Goal: Check status: Check status

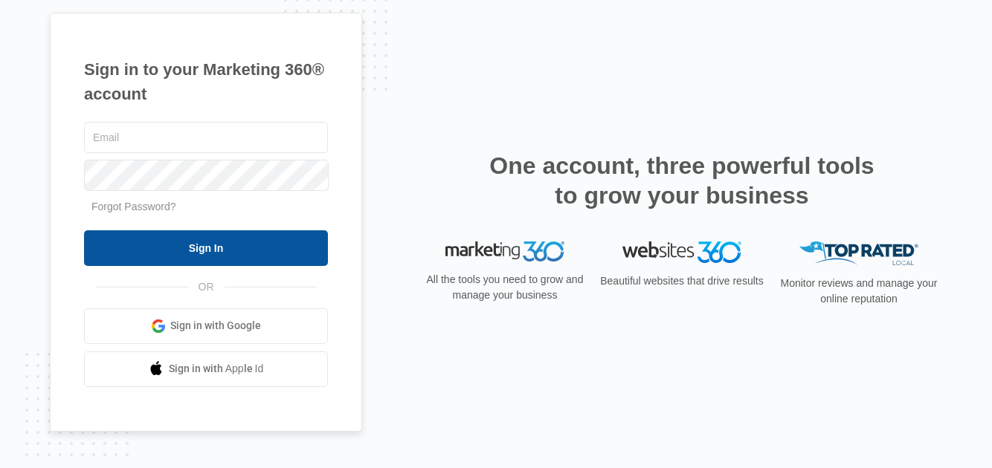
type input "[EMAIL_ADDRESS][DOMAIN_NAME]"
click at [194, 244] on input "Sign In" at bounding box center [206, 248] width 244 height 36
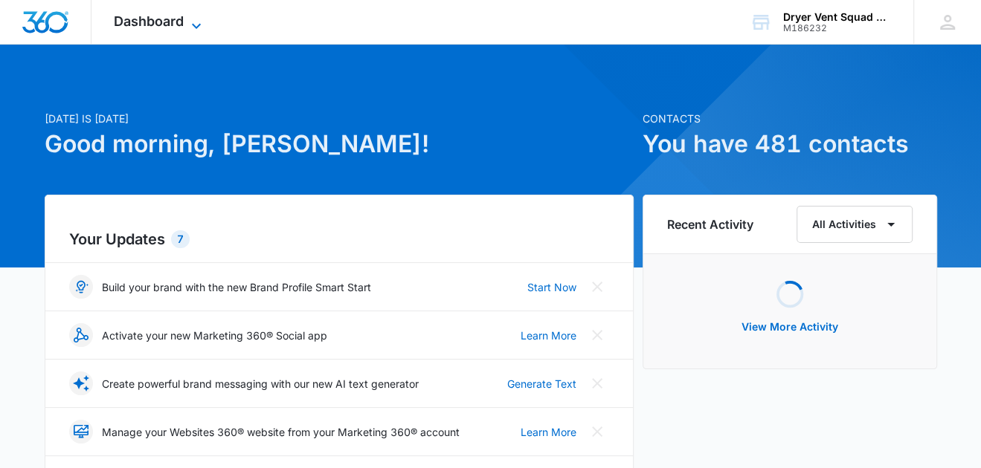
click at [166, 25] on span "Dashboard" at bounding box center [149, 21] width 70 height 16
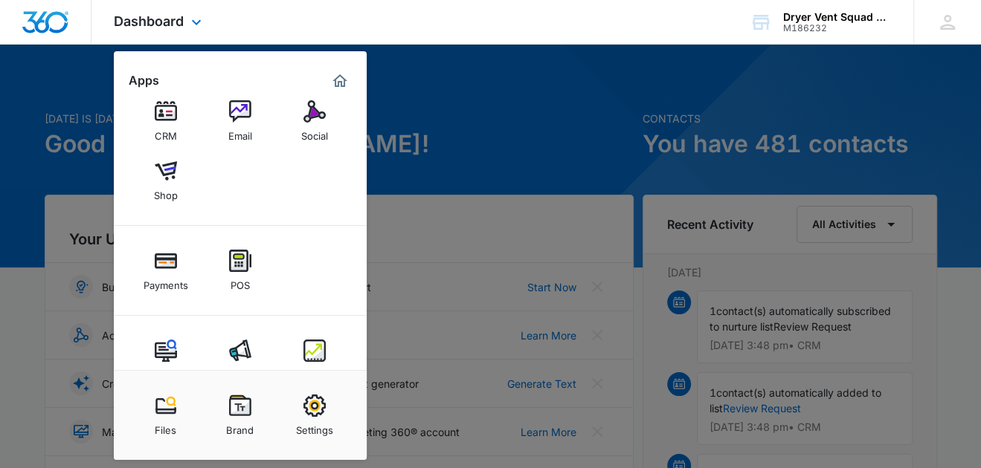
scroll to position [109, 0]
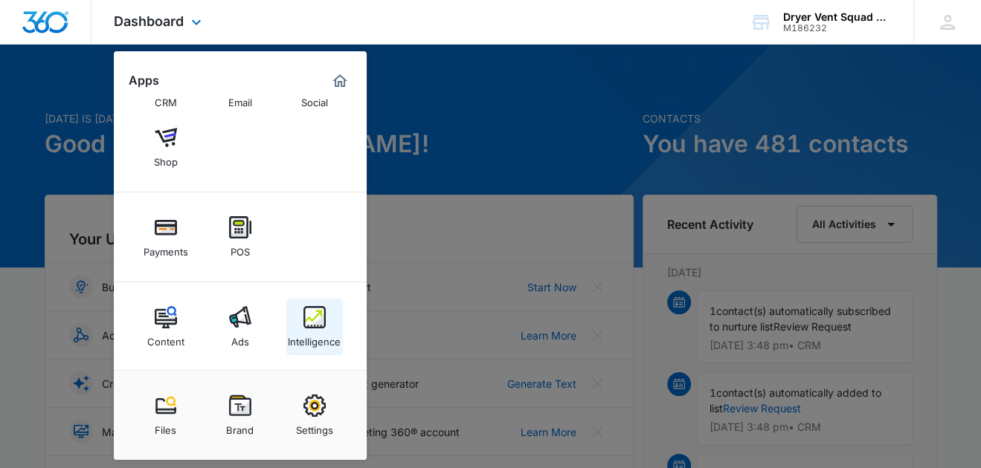
click at [320, 316] on img at bounding box center [314, 317] width 22 height 22
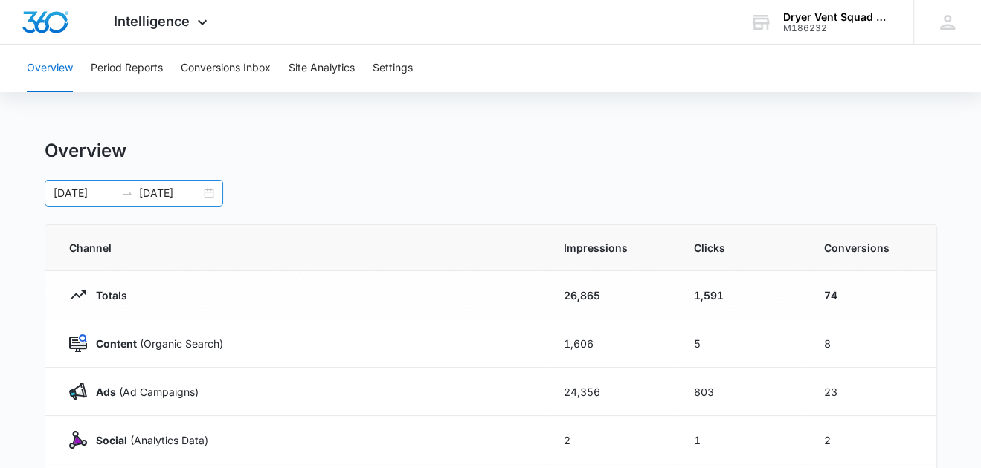
click at [206, 190] on div "[DATE] [DATE]" at bounding box center [134, 193] width 178 height 27
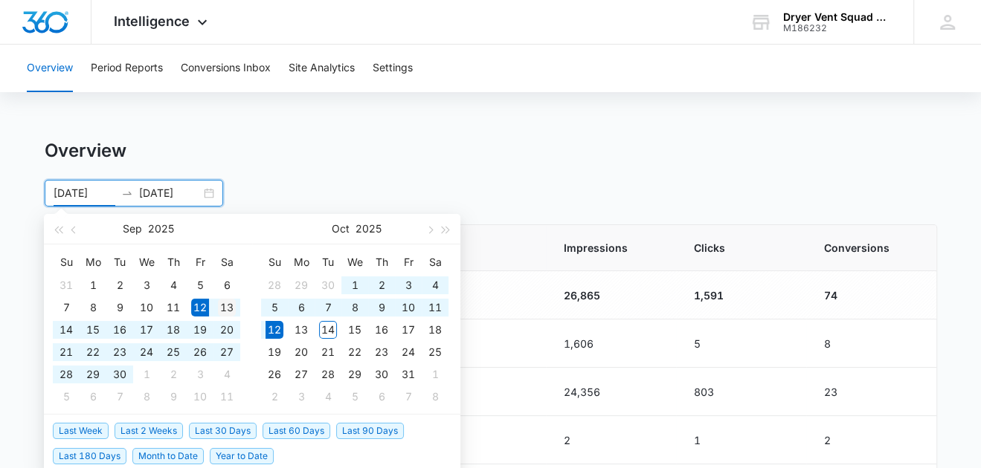
type input "[DATE]"
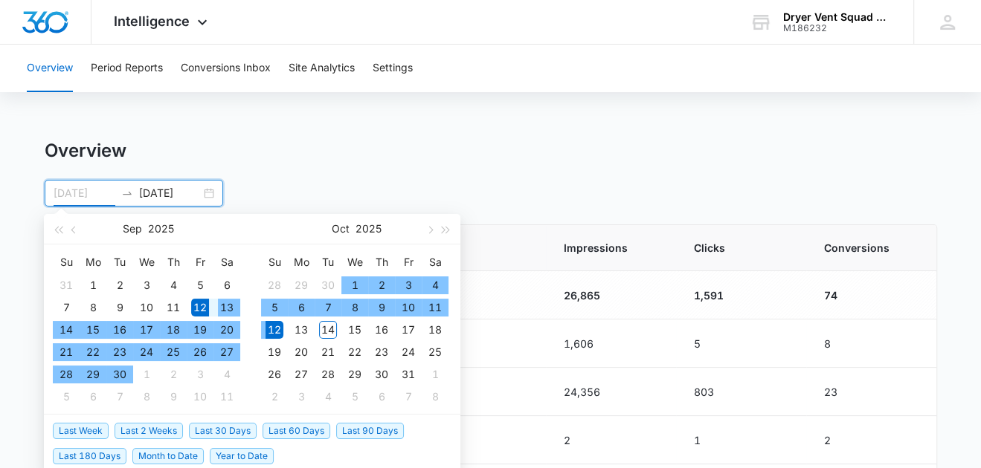
click at [231, 307] on div "13" at bounding box center [227, 308] width 18 height 18
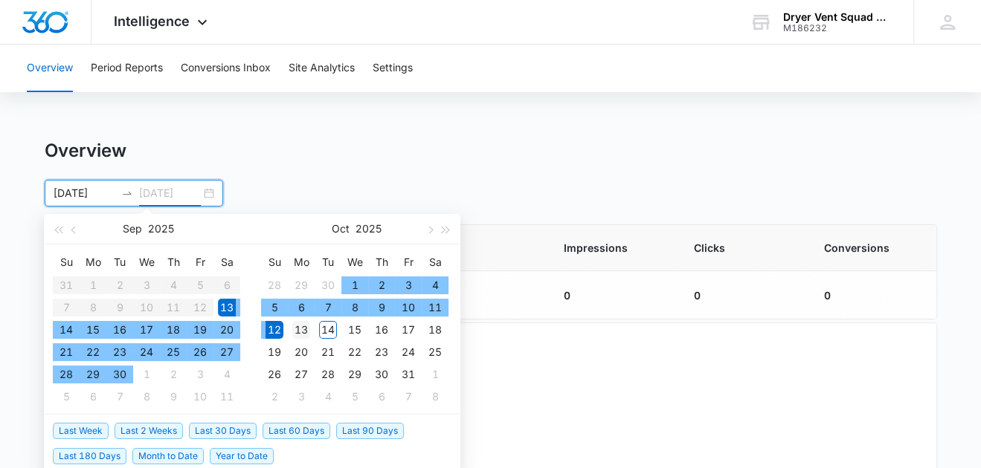
type input "[DATE]"
click at [303, 329] on div "13" at bounding box center [301, 330] width 18 height 18
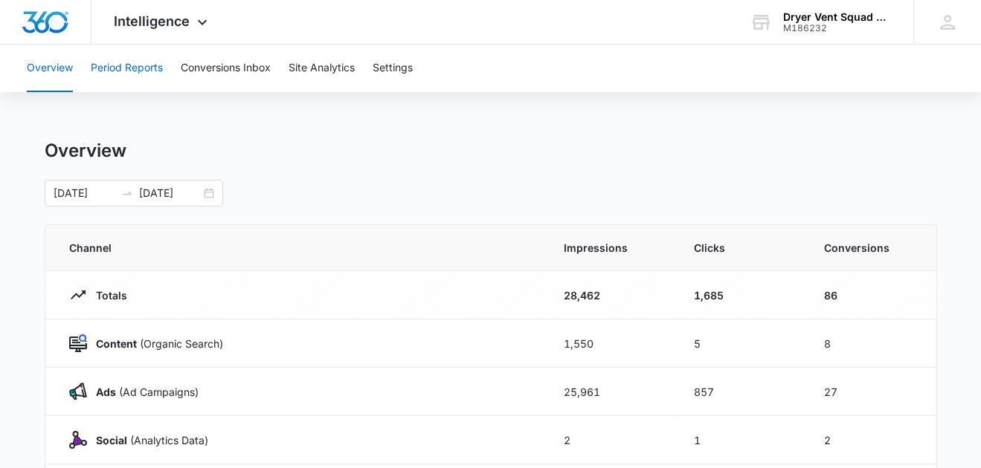
click at [128, 63] on button "Period Reports" at bounding box center [127, 69] width 72 height 48
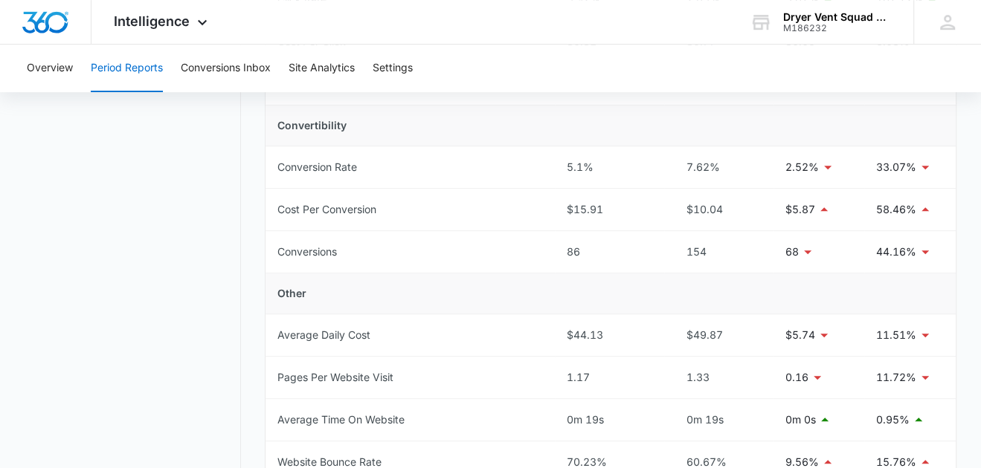
scroll to position [371, 0]
